Goal: Navigation & Orientation: Find specific page/section

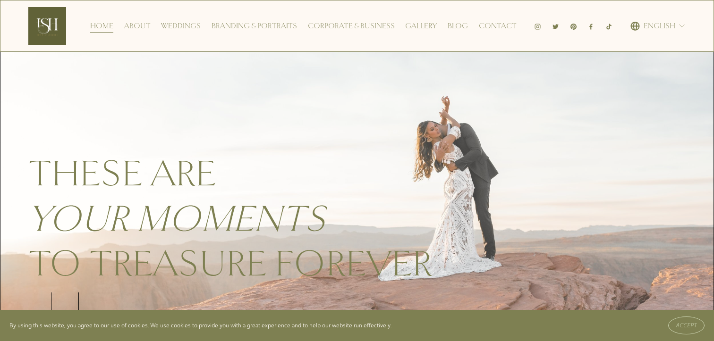
click at [148, 23] on link "About" at bounding box center [137, 25] width 26 height 15
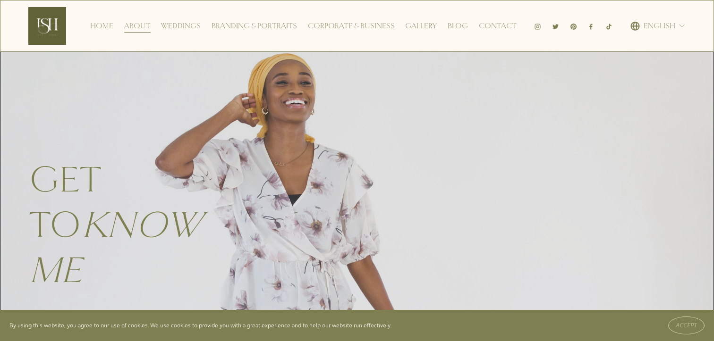
click at [109, 21] on link "Home" at bounding box center [101, 25] width 23 height 15
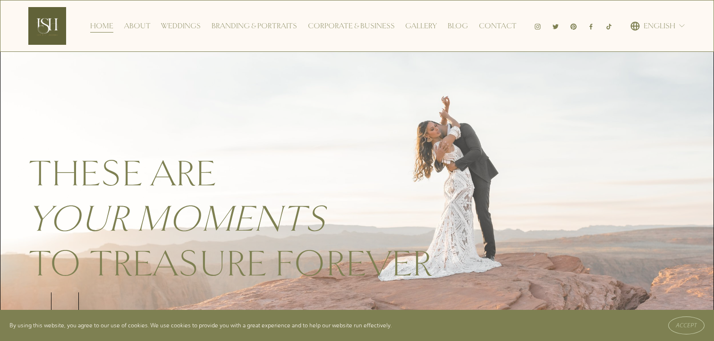
click at [494, 28] on link "Contact" at bounding box center [498, 25] width 38 height 15
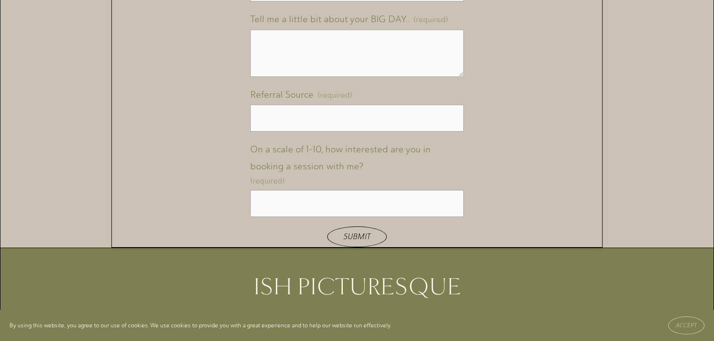
scroll to position [1192, 0]
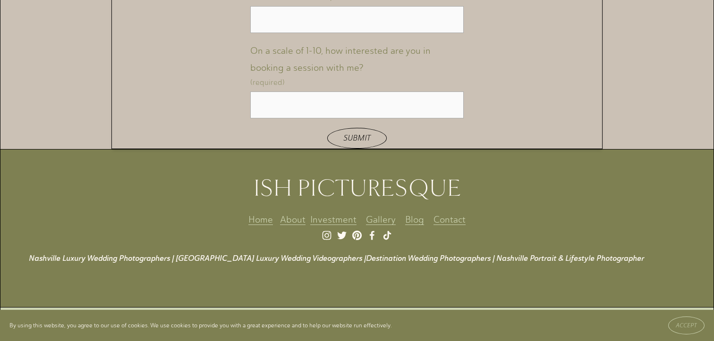
click at [373, 234] on p at bounding box center [371, 238] width 684 height 14
click at [370, 235] on p at bounding box center [371, 238] width 684 height 14
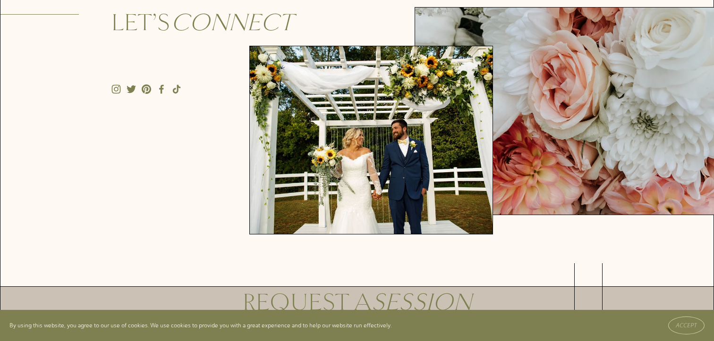
scroll to position [0, 0]
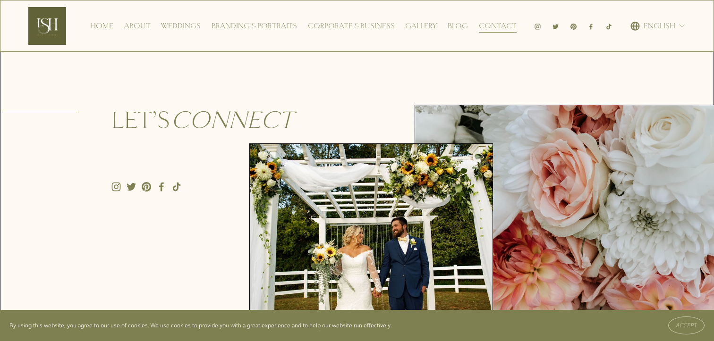
click at [161, 188] on use "Facebook" at bounding box center [161, 187] width 5 height 9
